Goal: Transaction & Acquisition: Purchase product/service

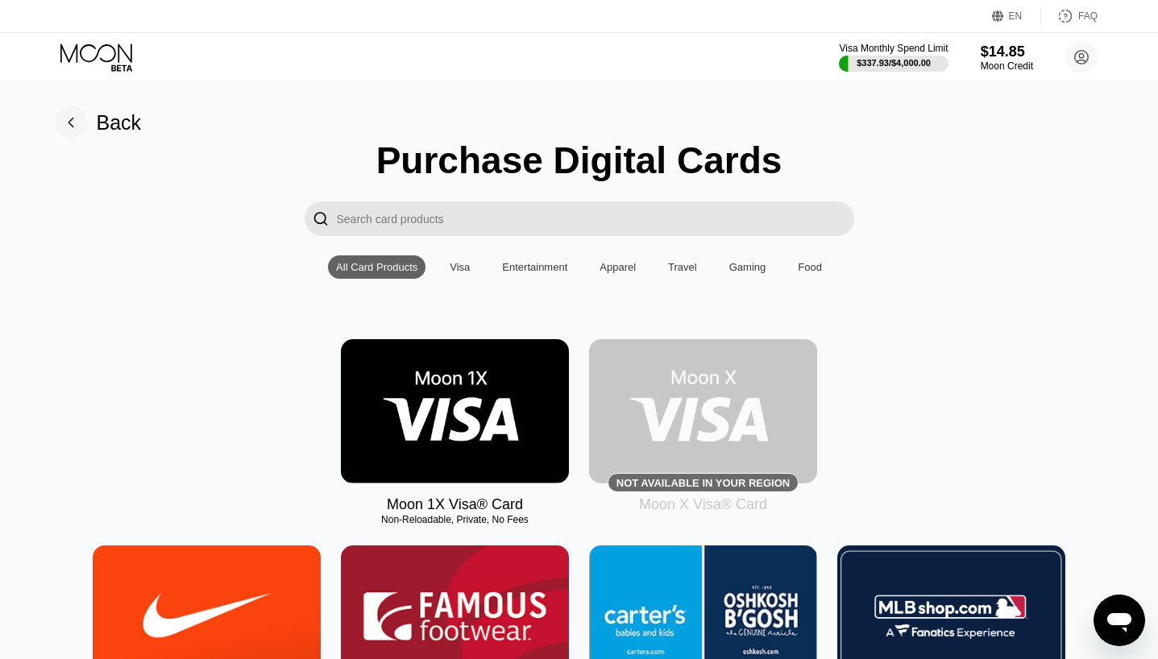
click at [400, 413] on img at bounding box center [455, 411] width 228 height 144
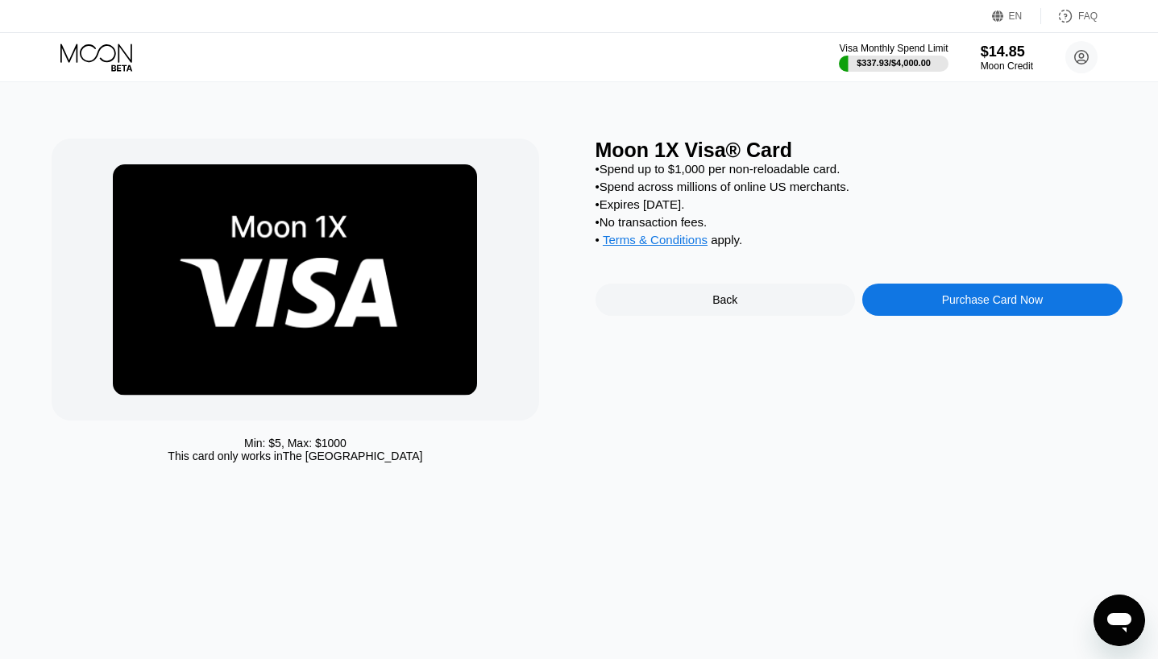
click at [950, 316] on div "Purchase Card Now" at bounding box center [992, 300] width 260 height 32
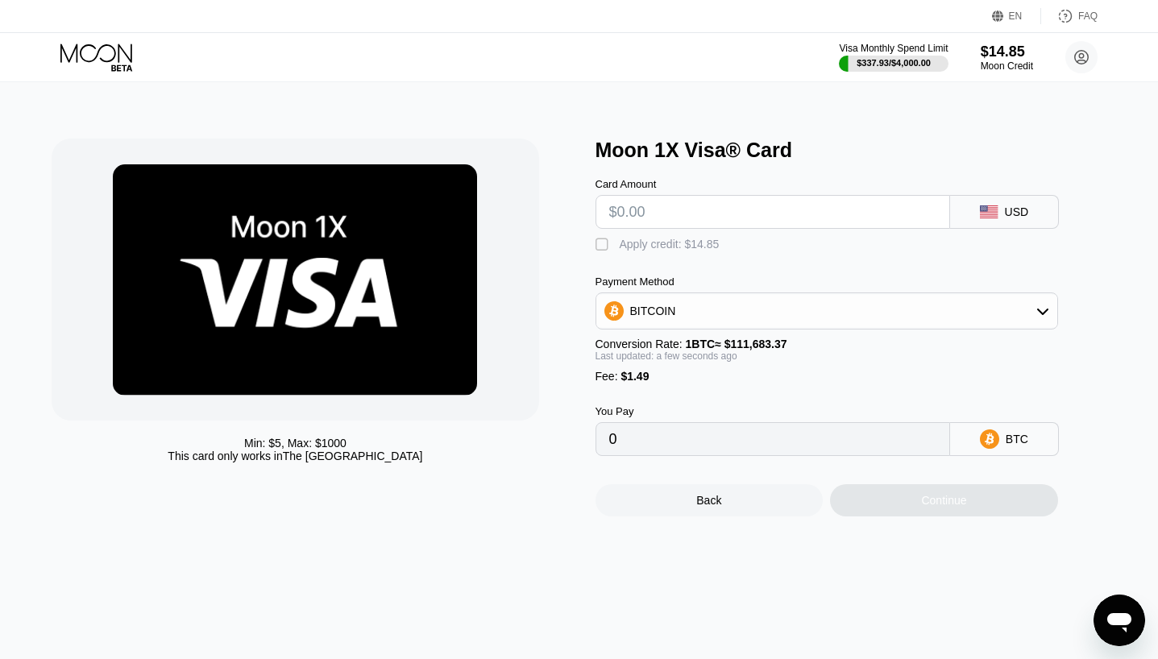
click at [627, 238] on div " Apply credit: $14.85" at bounding box center [853, 241] width 516 height 24
click at [632, 243] on div "Apply credit: $14.85" at bounding box center [670, 244] width 100 height 13
click at [647, 205] on input "text" at bounding box center [772, 212] width 327 height 32
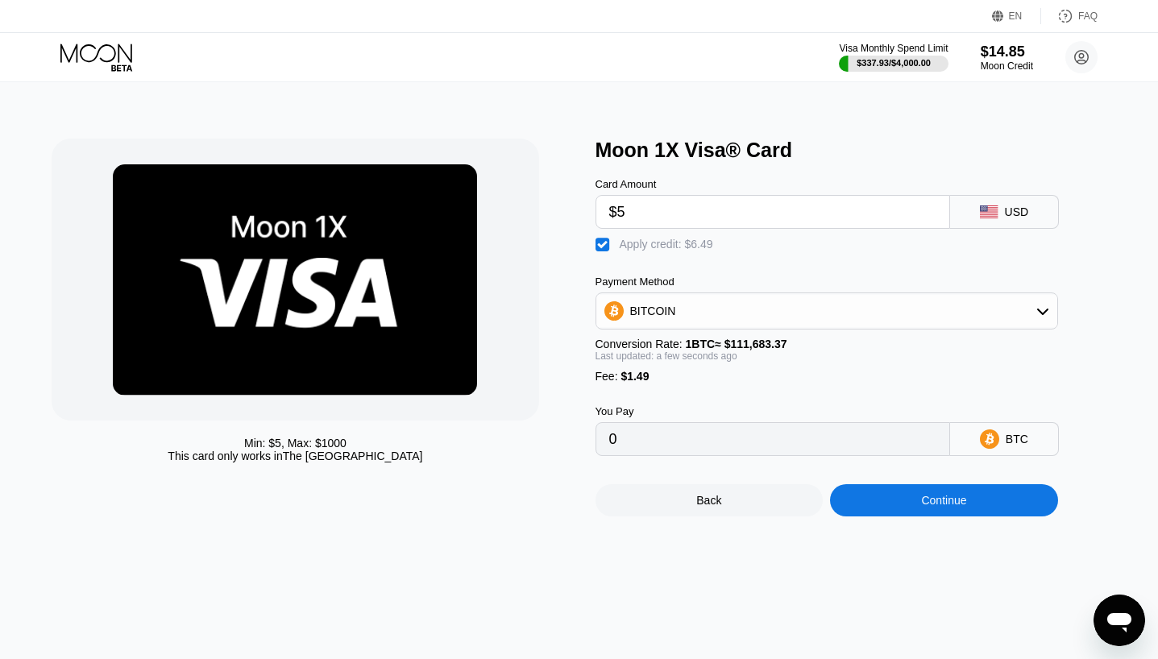
type input "$5"
click at [906, 515] on div "Continue" at bounding box center [944, 500] width 228 height 32
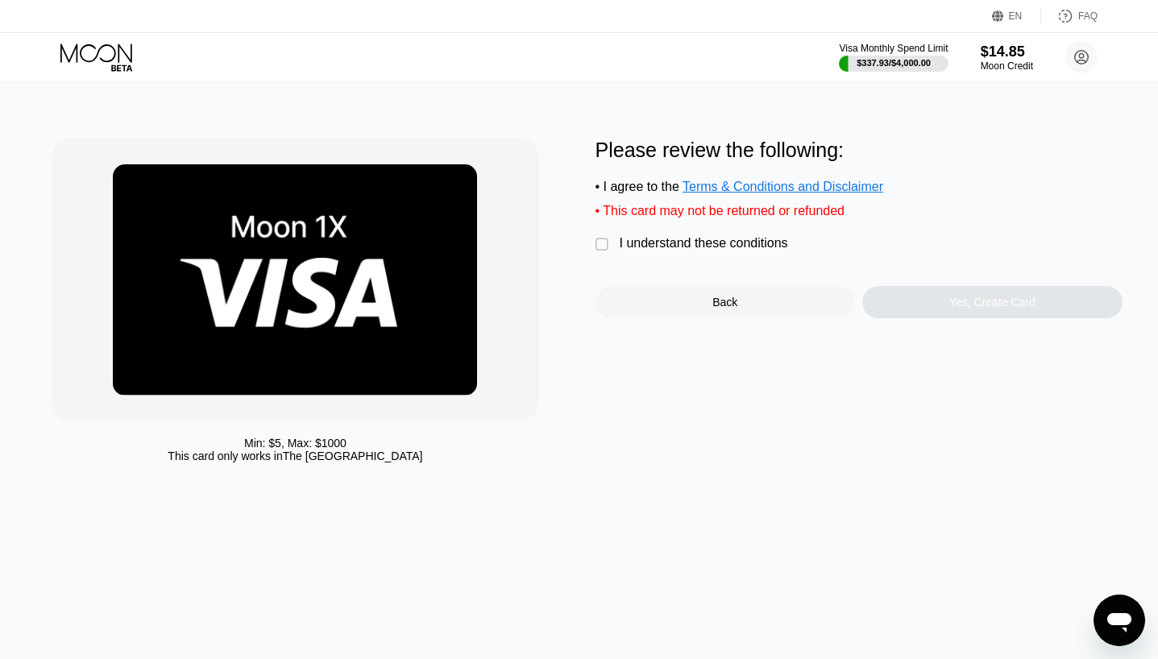
click at [688, 251] on div "I understand these conditions" at bounding box center [704, 243] width 168 height 15
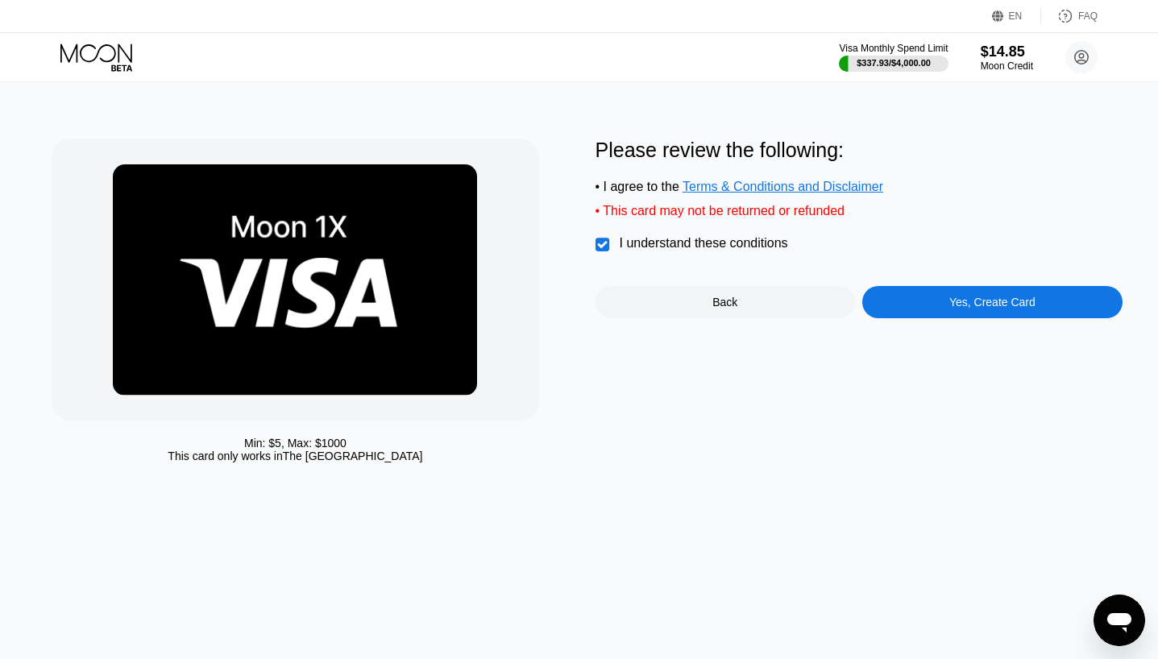
click at [933, 296] on div "Please review the following: • I agree to the Terms & Conditions and Disclaimer…" at bounding box center [858, 229] width 527 height 180
click at [948, 307] on div "Yes, Create Card" at bounding box center [992, 302] width 260 height 32
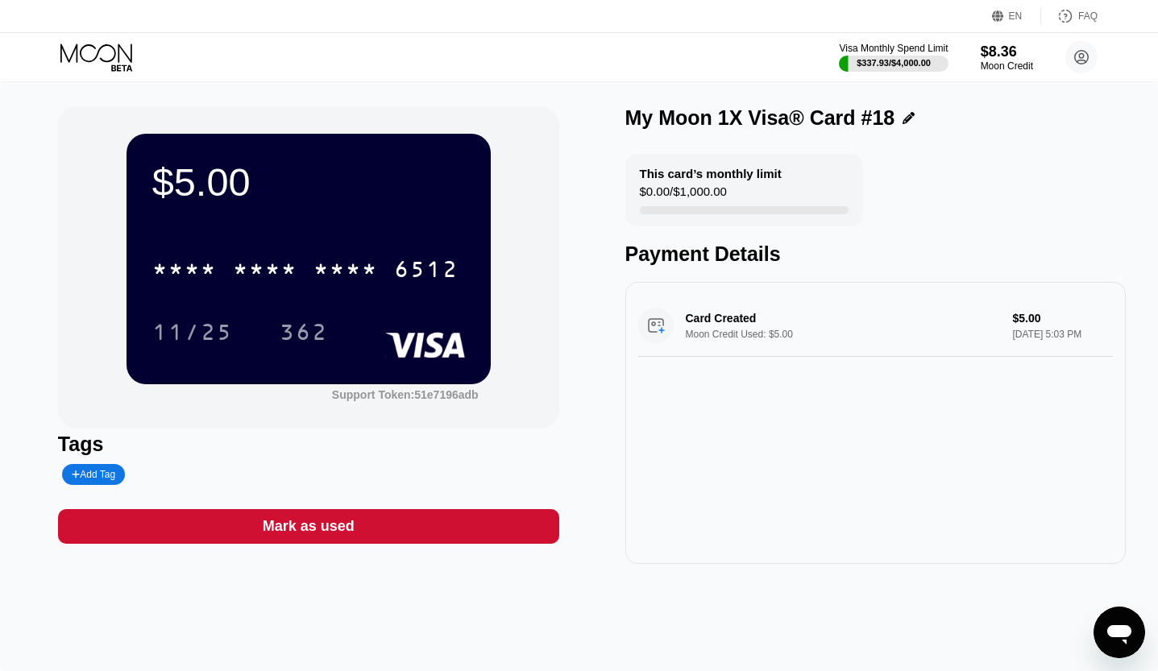
click at [290, 256] on div "* * * * * * * * * * * * 6512" at bounding box center [306, 269] width 326 height 40
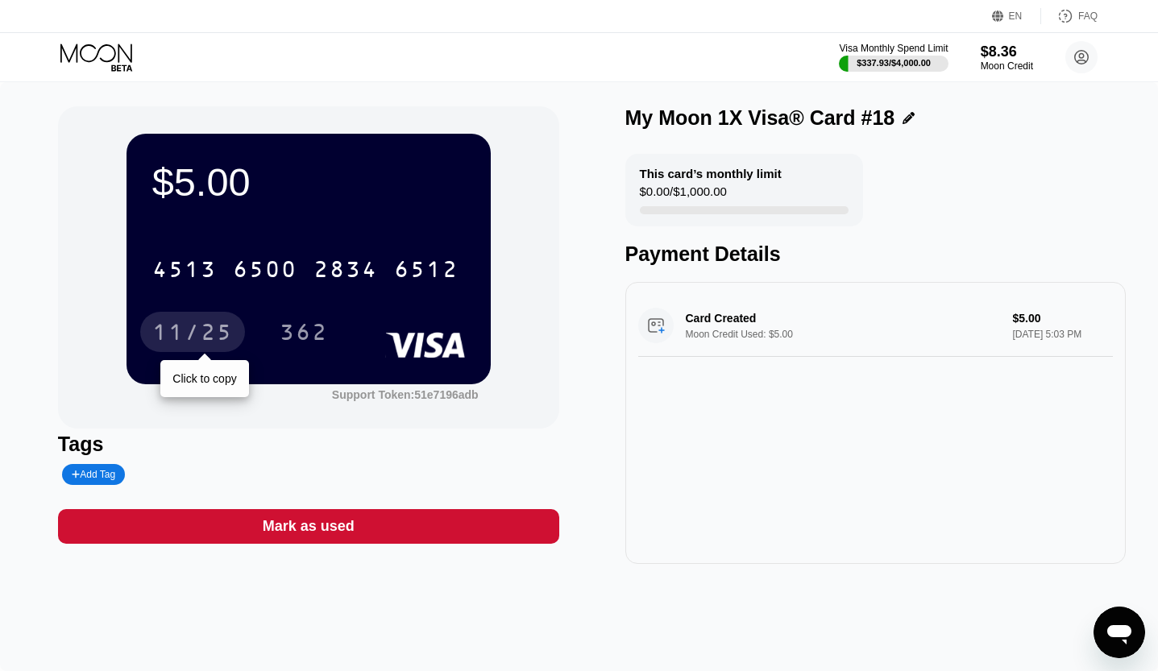
click at [199, 330] on div "11/25" at bounding box center [192, 334] width 81 height 26
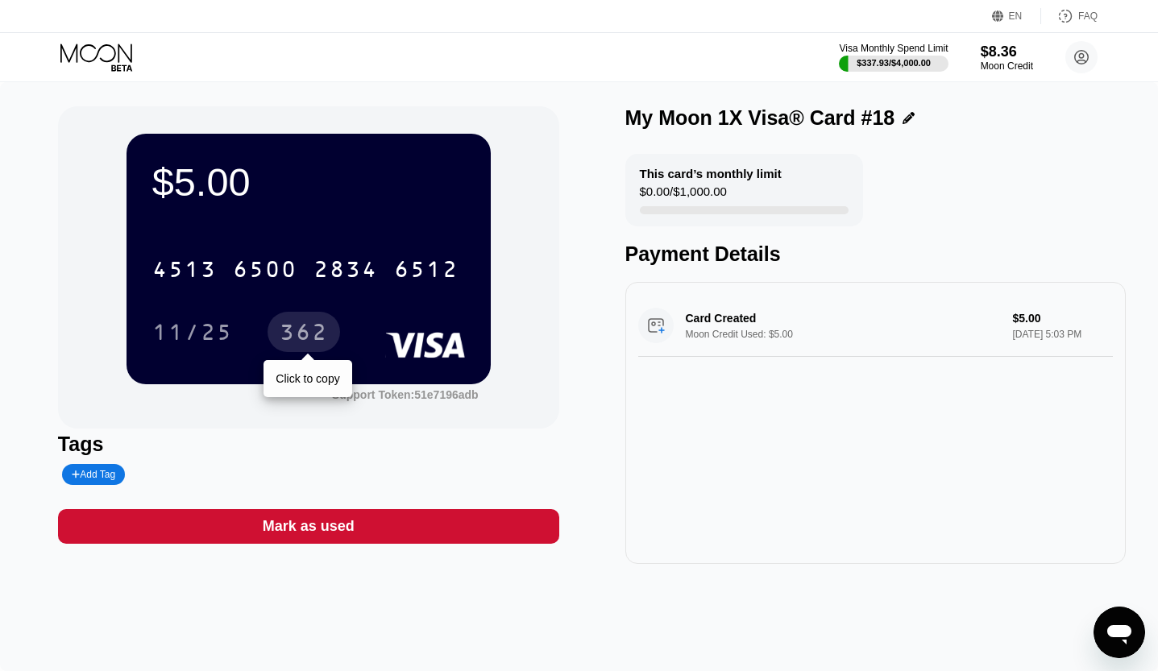
drag, startPoint x: 309, startPoint y: 321, endPoint x: 316, endPoint y: 326, distance: 8.3
click at [309, 321] on div "362" at bounding box center [303, 332] width 73 height 40
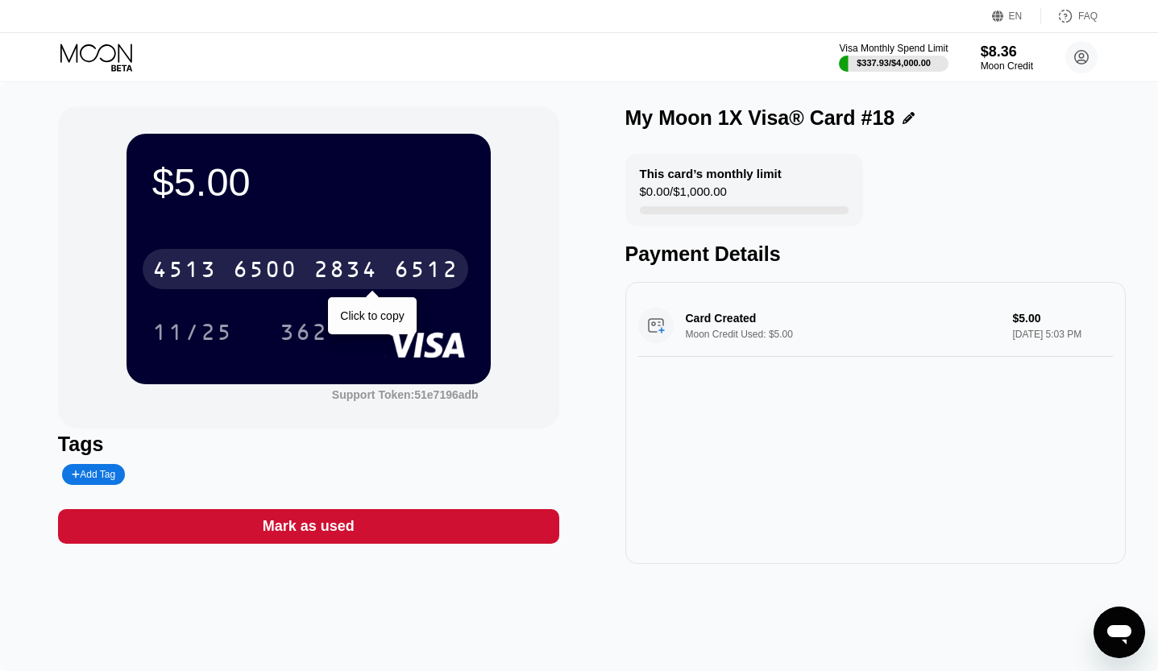
click at [201, 336] on div "11/25" at bounding box center [192, 334] width 81 height 26
click at [348, 276] on div "2834" at bounding box center [345, 272] width 64 height 26
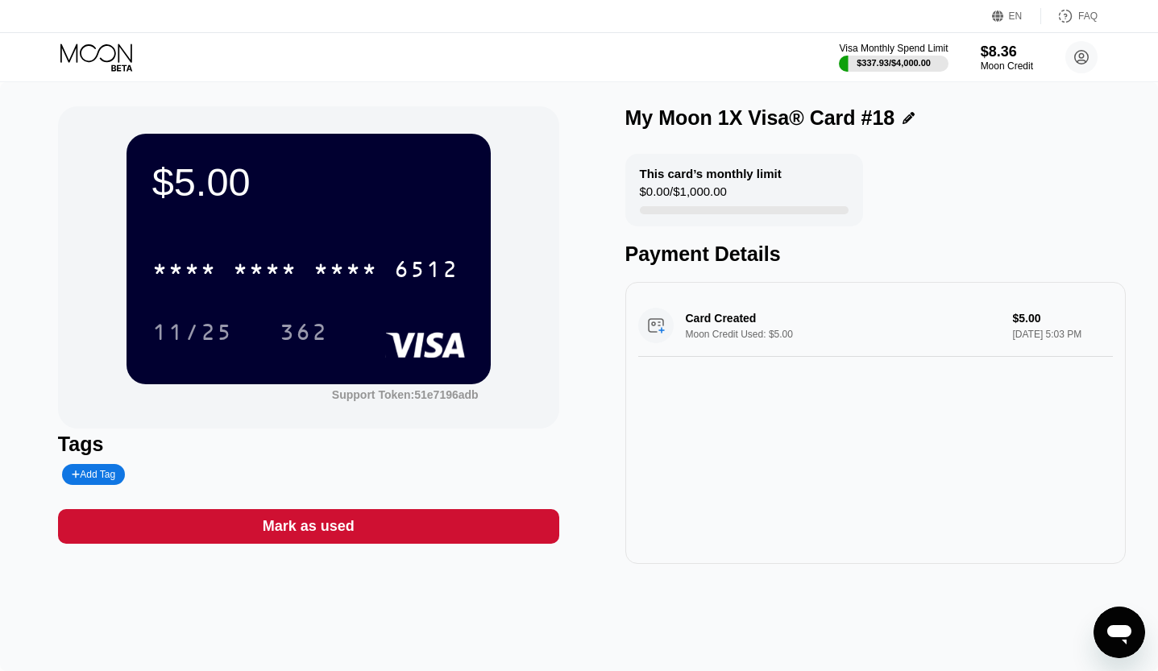
click at [205, 321] on div "11/25" at bounding box center [192, 332] width 105 height 40
click at [308, 325] on div "362" at bounding box center [304, 334] width 48 height 26
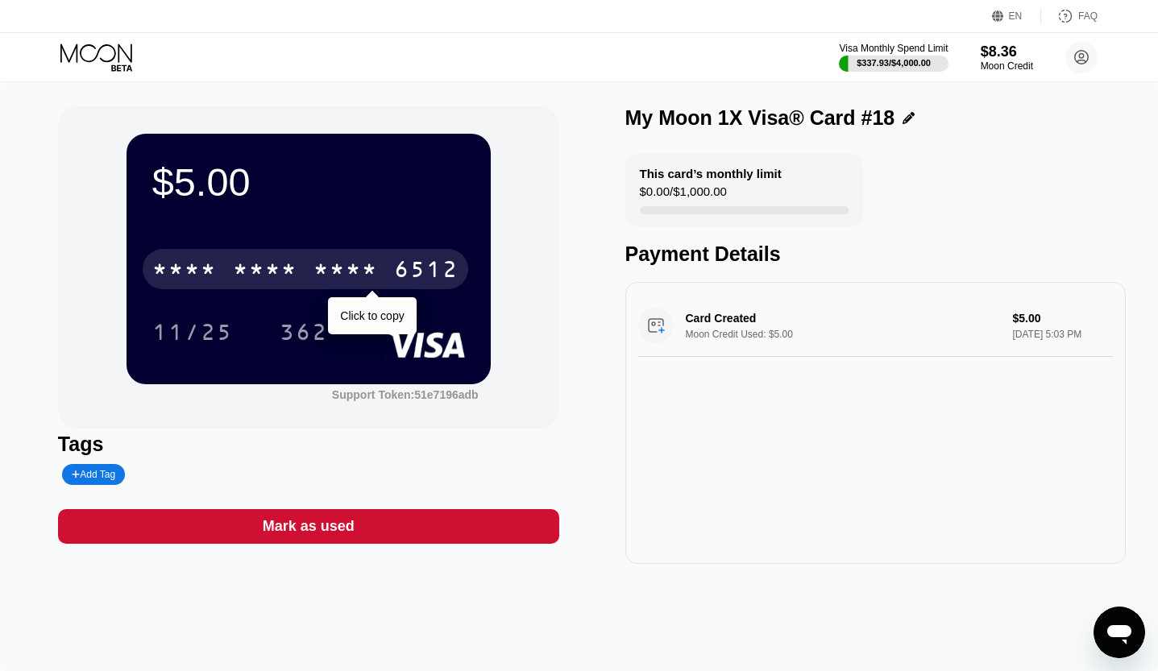
click at [259, 262] on div "* * * *" at bounding box center [265, 272] width 64 height 26
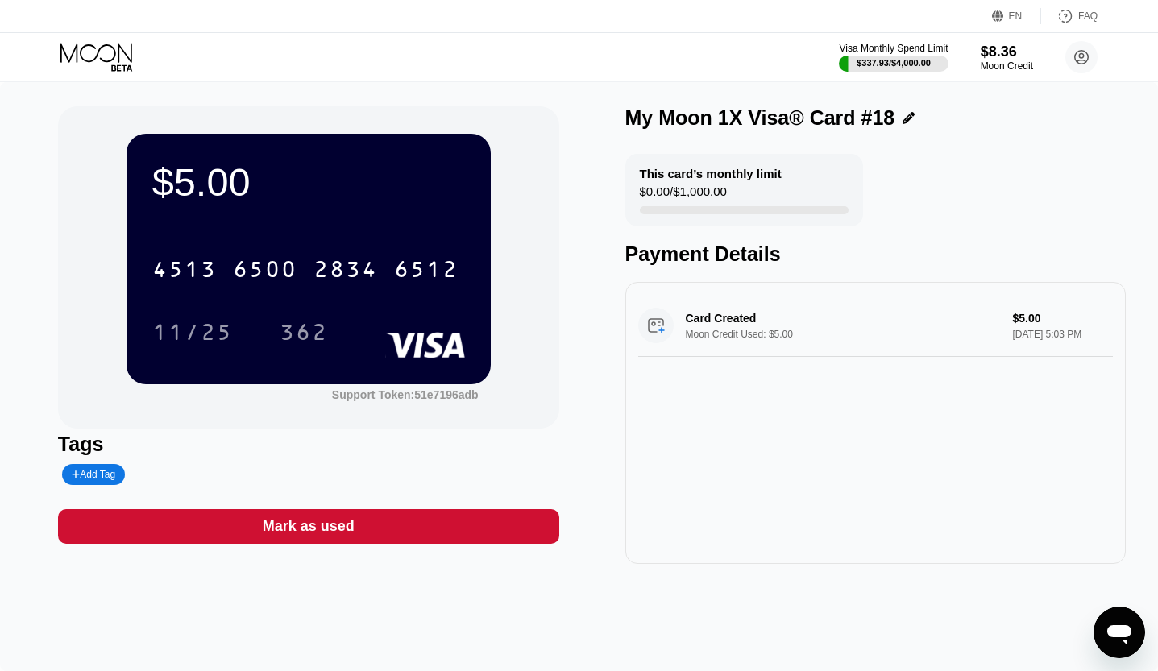
click at [189, 345] on div "11/25" at bounding box center [192, 334] width 81 height 26
click at [287, 292] on div "[CREDIT_CARD_NUMBER]" at bounding box center [308, 264] width 313 height 55
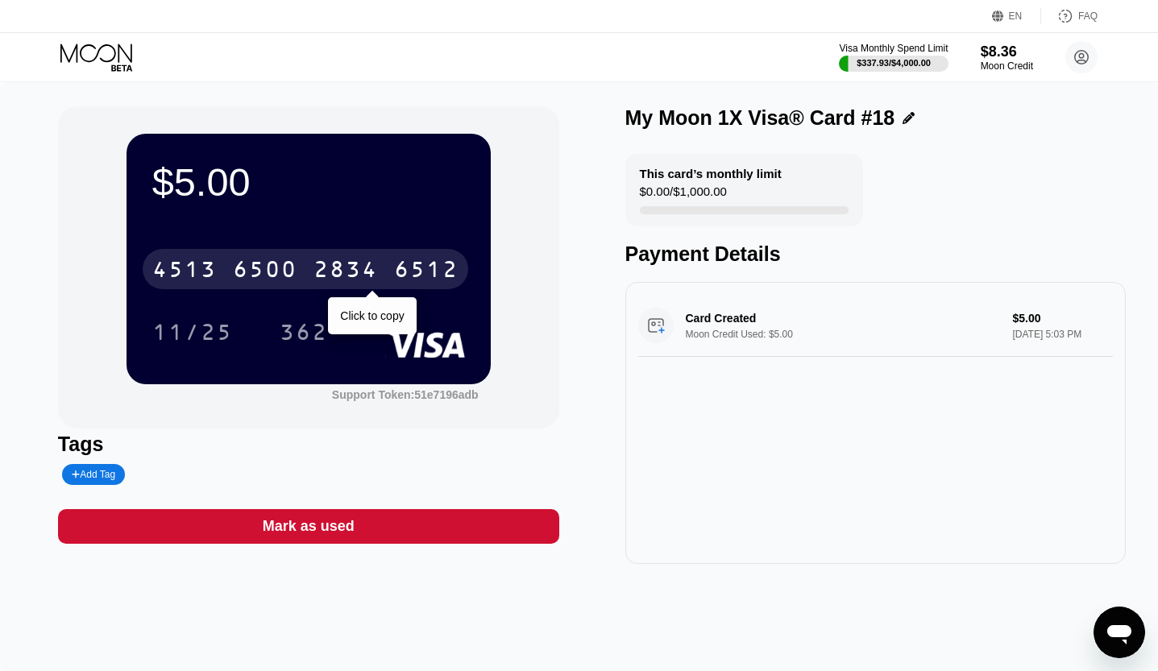
click at [296, 284] on div "6500" at bounding box center [265, 272] width 64 height 26
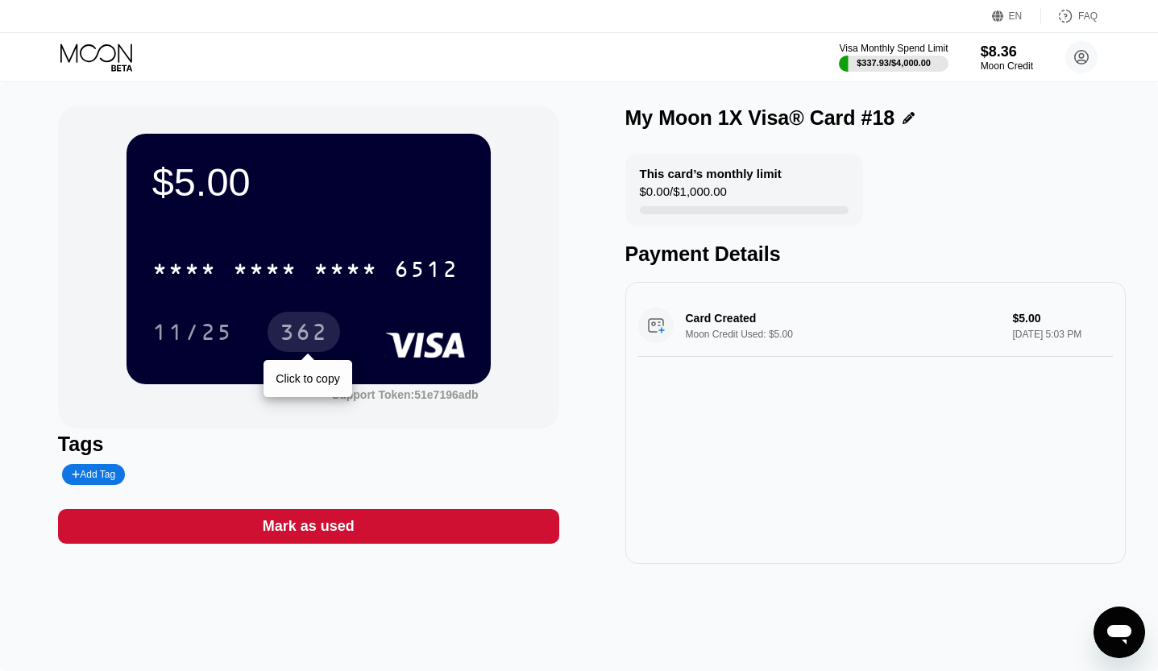
click at [288, 326] on div "362" at bounding box center [304, 334] width 48 height 26
click at [255, 278] on div "* * * *" at bounding box center [265, 272] width 64 height 26
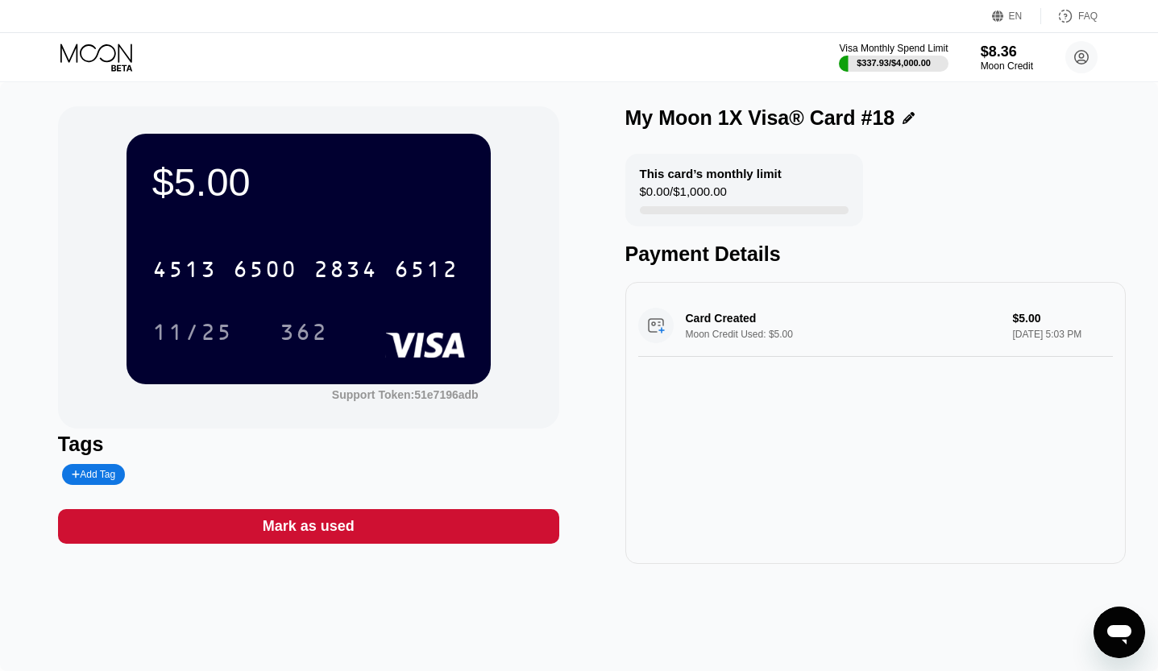
click at [225, 323] on div "11/25" at bounding box center [192, 332] width 105 height 40
click at [314, 343] on div "362" at bounding box center [304, 334] width 48 height 26
click at [209, 321] on div "11/25" at bounding box center [192, 332] width 105 height 40
click at [318, 324] on div "362" at bounding box center [303, 332] width 73 height 40
click at [399, 624] on div "$5.00 4513 6500 2834 6512 11/25 362 Support Token: 51e7196adb Tags Add Tag Mark…" at bounding box center [579, 376] width 1158 height 589
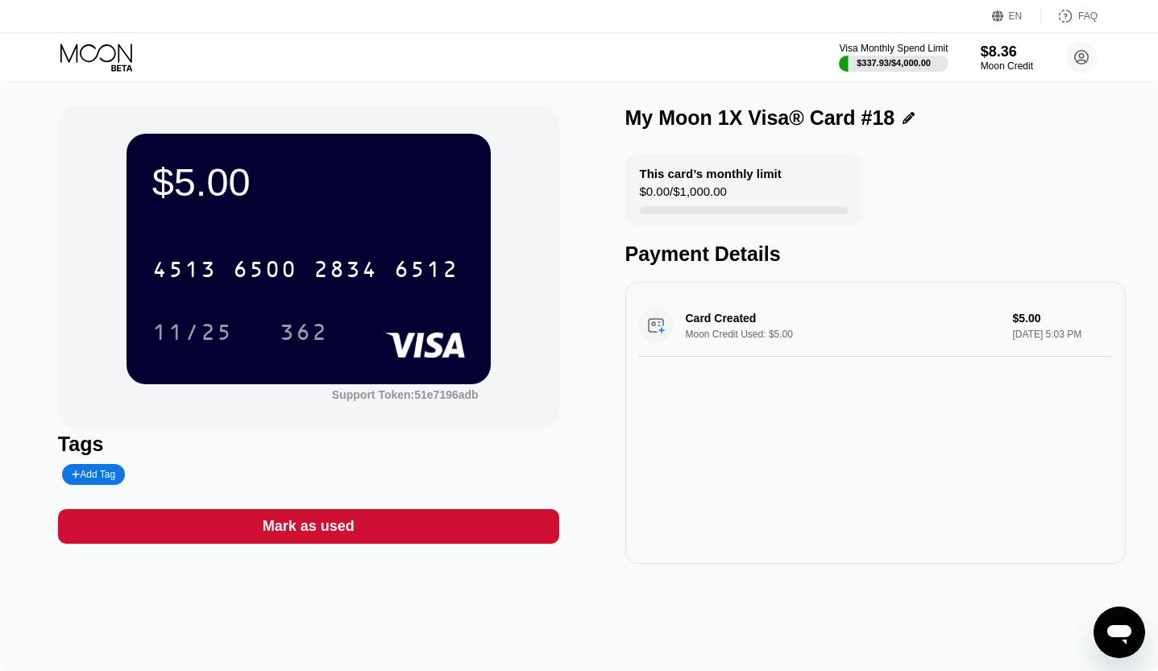
click at [270, 301] on div "[CREDIT_CARD_NUMBER] 11/25 362" at bounding box center [308, 284] width 313 height 95
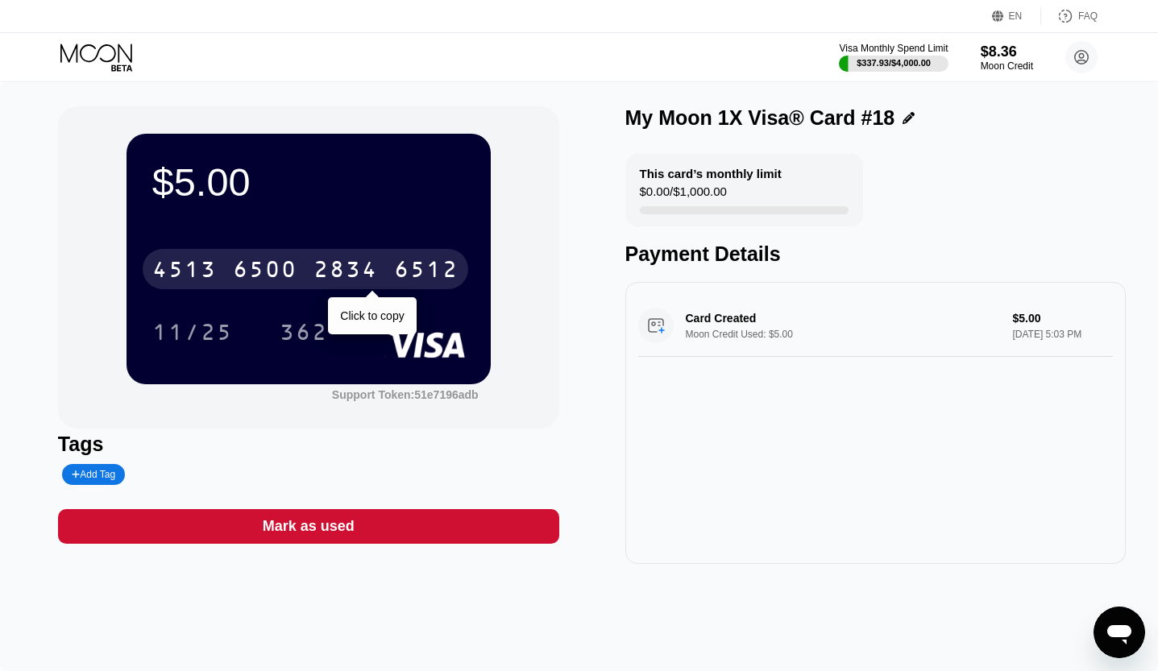
click at [296, 275] on div "6500" at bounding box center [265, 272] width 64 height 26
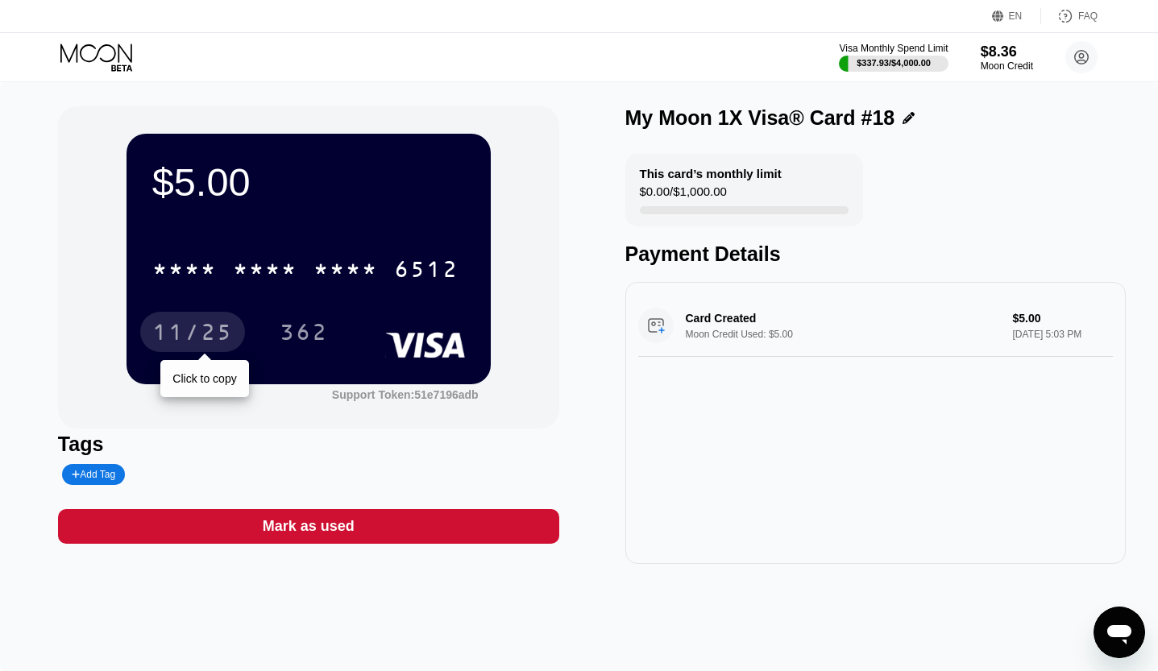
click at [209, 332] on div "11/25" at bounding box center [192, 334] width 81 height 26
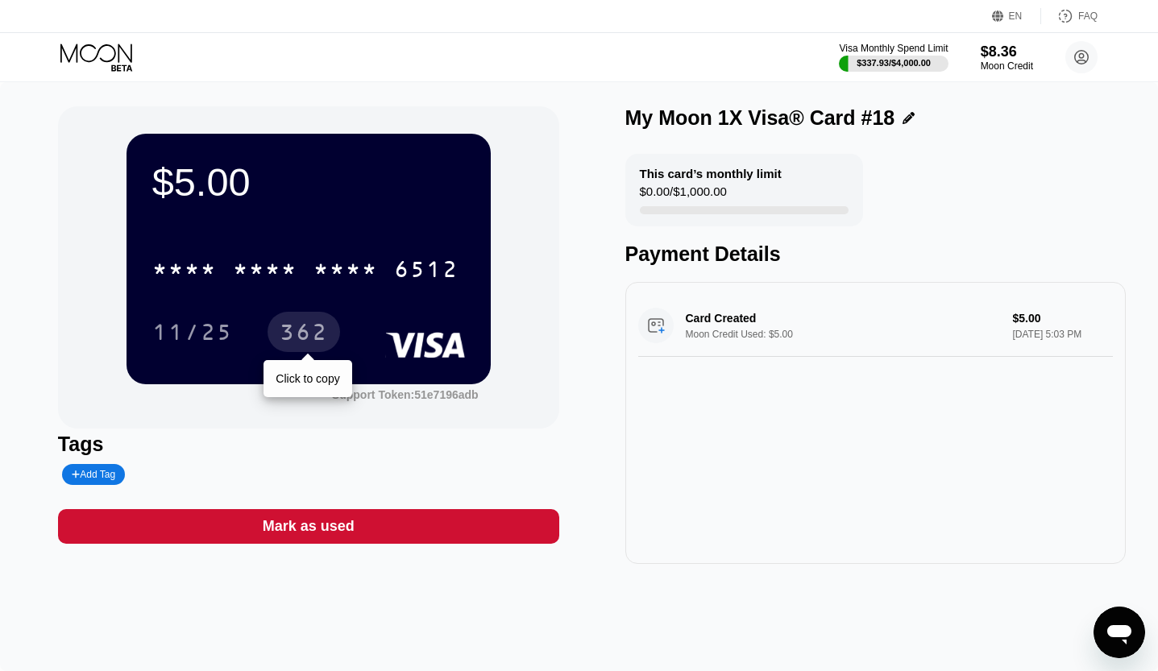
click at [315, 330] on div "362" at bounding box center [304, 334] width 48 height 26
